Goal: Information Seeking & Learning: Find contact information

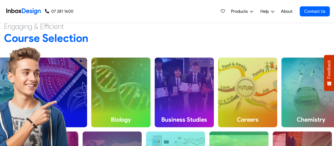
scroll to position [152, 0]
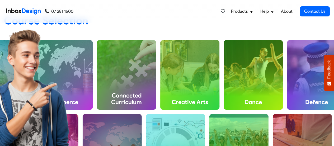
click at [247, 11] on span "Products" at bounding box center [240, 11] width 19 height 6
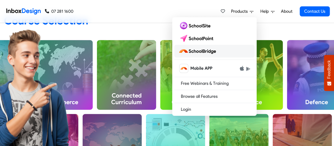
click at [206, 50] on img at bounding box center [199, 51] width 40 height 8
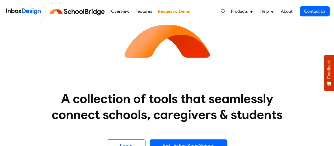
scroll to position [47, 0]
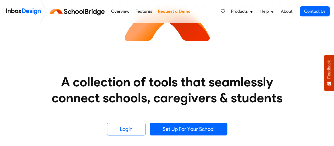
click at [121, 10] on link "Overview" at bounding box center [120, 11] width 21 height 11
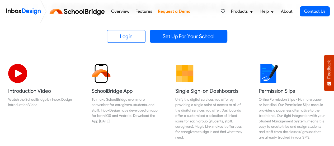
scroll to position [139, 0]
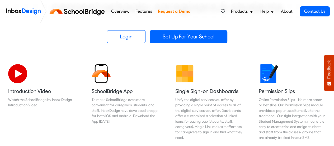
click at [144, 11] on link "Features" at bounding box center [144, 11] width 20 height 11
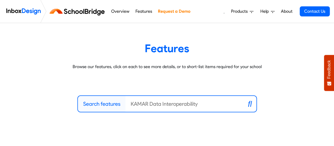
scroll to position [3, 0]
click at [162, 104] on input "Search features" at bounding box center [183, 103] width 114 height 16
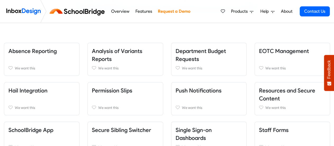
scroll to position [106, 0]
click at [38, 50] on link "Absence Reporting" at bounding box center [32, 51] width 48 height 7
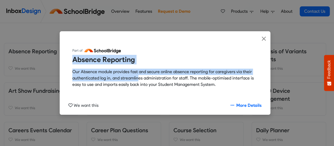
drag, startPoint x: 73, startPoint y: 59, endPoint x: 138, endPoint y: 75, distance: 67.0
click at [138, 75] on div "Part of Absence Reporting Our Absence module provides fast and secure online ab…" at bounding box center [165, 68] width 186 height 45
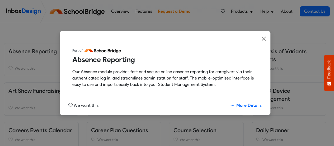
click at [187, 86] on p "Our Absence module provides fast and secure online absence reporting for caregi…" at bounding box center [165, 77] width 186 height 19
click at [73, 104] on button "We want this" at bounding box center [83, 105] width 39 height 10
click at [249, 104] on link "More Details" at bounding box center [246, 105] width 40 height 10
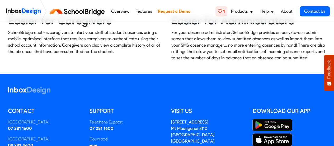
scroll to position [343, 0]
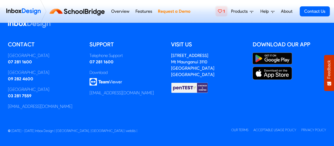
click at [222, 11] on icon at bounding box center [220, 11] width 4 height 4
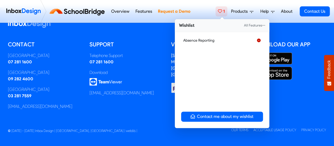
click at [260, 41] on icon at bounding box center [259, 40] width 4 height 4
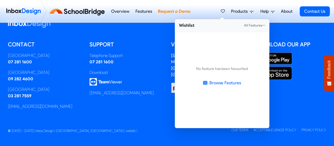
click at [240, 10] on span "Products" at bounding box center [240, 11] width 19 height 6
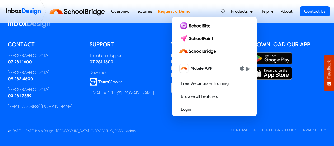
click at [292, 10] on link "About" at bounding box center [287, 11] width 15 height 11
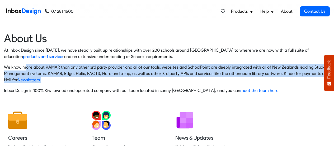
drag, startPoint x: 25, startPoint y: 68, endPoint x: 59, endPoint y: 80, distance: 36.4
click at [59, 80] on p "We know more about KAMAR than any other 3rd party provider and all of our tools…" at bounding box center [167, 73] width 326 height 19
click at [62, 75] on p "We know more about KAMAR than any other 3rd party provider and all of our tools…" at bounding box center [167, 73] width 326 height 19
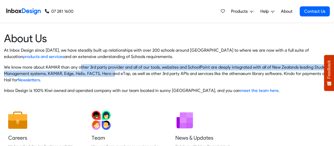
drag, startPoint x: 80, startPoint y: 67, endPoint x: 114, endPoint y: 71, distance: 34.7
click at [114, 71] on p "We know more about KAMAR than any other 3rd party provider and all of our tools…" at bounding box center [167, 73] width 326 height 19
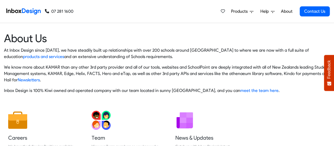
click at [137, 75] on p "We know more about KAMAR than any other 3rd party provider and all of our tools…" at bounding box center [167, 73] width 326 height 19
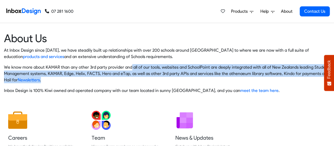
drag, startPoint x: 129, startPoint y: 65, endPoint x: 179, endPoint y: 78, distance: 51.3
click at [179, 78] on p "We know more about KAMAR than any other 3rd party provider and all of our tools…" at bounding box center [167, 73] width 326 height 19
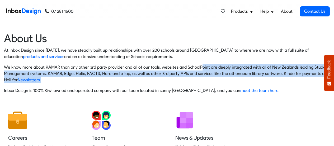
drag, startPoint x: 198, startPoint y: 65, endPoint x: 202, endPoint y: 78, distance: 13.2
click at [202, 78] on p "We know more about KAMAR than any other 3rd party provider and all of our tools…" at bounding box center [167, 73] width 326 height 19
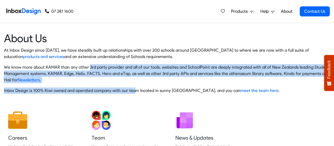
drag, startPoint x: 87, startPoint y: 65, endPoint x: 133, endPoint y: 93, distance: 53.3
click at [133, 93] on div "At Inbox Design since 2005, we have steadily built up relationships with over 2…" at bounding box center [167, 70] width 326 height 47
click at [117, 85] on div "At Inbox Design since 2005, we have steadily built up relationships with over 2…" at bounding box center [167, 70] width 326 height 47
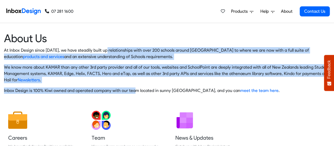
drag, startPoint x: 104, startPoint y: 48, endPoint x: 133, endPoint y: 89, distance: 50.6
click at [133, 89] on div "At Inbox Design since 2005, we have steadily built up relationships with over 2…" at bounding box center [167, 70] width 326 height 47
click at [133, 85] on div "At Inbox Design since 2005, we have steadily built up relationships with over 2…" at bounding box center [167, 70] width 326 height 47
drag, startPoint x: 113, startPoint y: 47, endPoint x: 154, endPoint y: 86, distance: 56.8
click at [154, 86] on article "About Us At Inbox Design since 2005, we have steadily built up relationships wi…" at bounding box center [167, 62] width 326 height 62
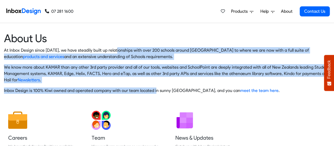
click at [155, 80] on p "We know more about KAMAR than any other 3rd party provider and all of our tools…" at bounding box center [167, 73] width 326 height 19
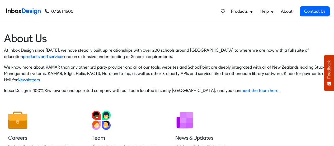
click at [155, 80] on p "We know more about KAMAR than any other 3rd party provider and all of our tools…" at bounding box center [167, 73] width 326 height 19
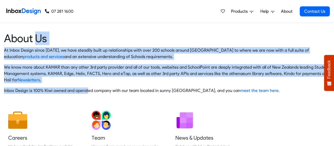
drag, startPoint x: 34, startPoint y: 36, endPoint x: 87, endPoint y: 93, distance: 78.0
click at [87, 93] on article "About Us At Inbox Design since 2005, we have steadily built up relationships wi…" at bounding box center [167, 62] width 326 height 62
click at [84, 90] on p "Inbox Design is 100% Kiwi owned and operated company with our team located in s…" at bounding box center [167, 90] width 326 height 6
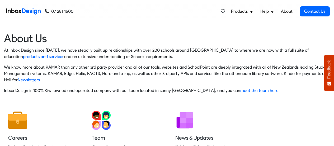
scroll to position [69, 0]
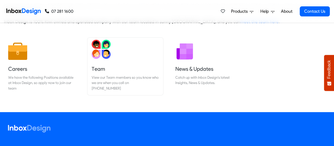
click at [102, 55] on img at bounding box center [101, 49] width 19 height 19
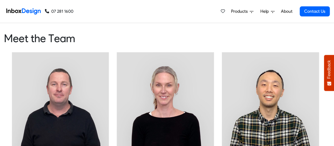
click at [60, 86] on img at bounding box center [60, 100] width 97 height 97
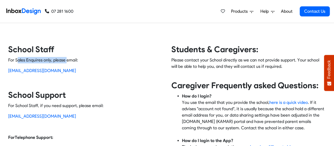
drag, startPoint x: 17, startPoint y: 59, endPoint x: 66, endPoint y: 58, distance: 48.7
click at [66, 58] on p "For Sales Enquires only, please email:" at bounding box center [85, 60] width 155 height 6
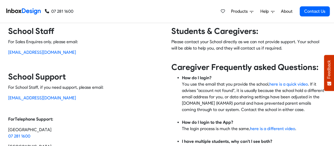
scroll to position [21, 0]
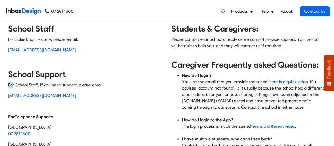
drag, startPoint x: 13, startPoint y: 82, endPoint x: 93, endPoint y: 72, distance: 80.4
click at [93, 72] on div "School Staff For Sales Enquires only, please email: sales@inboxdesign.co.nz Sch…" at bounding box center [87, 124] width 159 height 200
click at [93, 72] on h3 "School Support" at bounding box center [85, 74] width 155 height 11
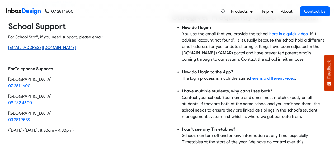
scroll to position [70, 0]
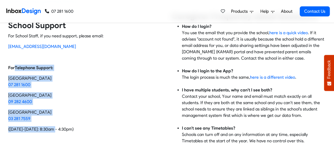
drag, startPoint x: 15, startPoint y: 70, endPoint x: 56, endPoint y: 127, distance: 70.9
click at [56, 127] on div "School Staff For Sales Enquires only, please email: sales@inboxdesign.co.nz Sch…" at bounding box center [87, 75] width 159 height 200
click at [59, 100] on p "Auckland 09 282 4600" at bounding box center [85, 98] width 155 height 13
drag, startPoint x: 8, startPoint y: 66, endPoint x: 84, endPoint y: 126, distance: 96.9
click at [84, 126] on div "School Staff For Sales Enquires only, please email: sales@inboxdesign.co.nz Sch…" at bounding box center [87, 75] width 159 height 200
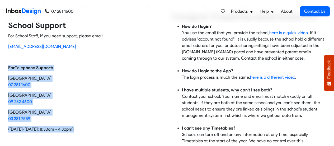
click at [79, 96] on p "Auckland 09 282 4600" at bounding box center [85, 98] width 155 height 13
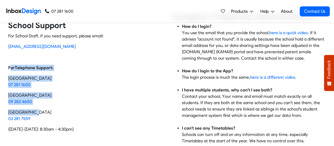
drag, startPoint x: 11, startPoint y: 68, endPoint x: 72, endPoint y: 115, distance: 76.7
click at [72, 115] on div "School Staff For Sales Enquires only, please email: sales@inboxdesign.co.nz Sch…" at bounding box center [87, 75] width 159 height 200
click at [84, 88] on div "School Staff For Sales Enquires only, please email: sales@inboxdesign.co.nz Sch…" at bounding box center [87, 75] width 159 height 200
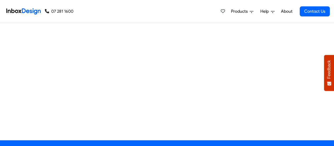
scroll to position [291, 0]
